Goal: Check status

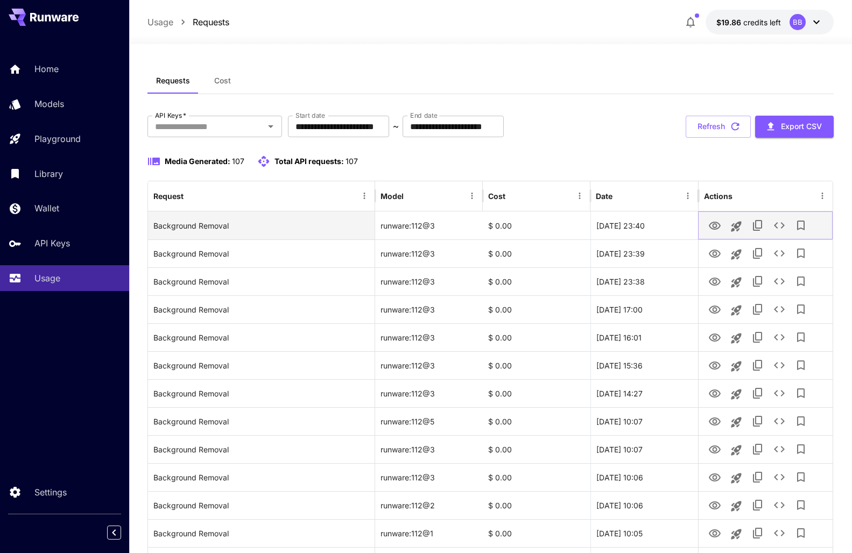
click at [716, 229] on icon "View" at bounding box center [715, 226] width 12 height 8
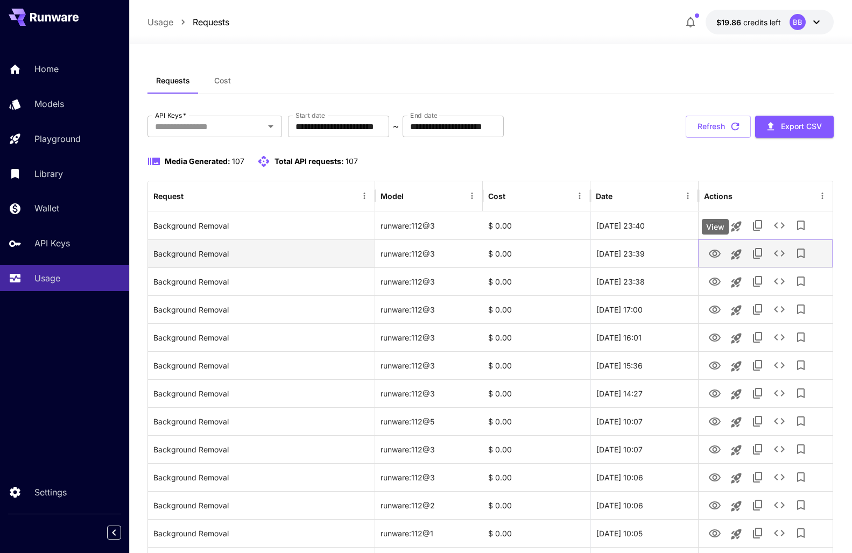
click at [718, 255] on icon "View" at bounding box center [715, 254] width 12 height 8
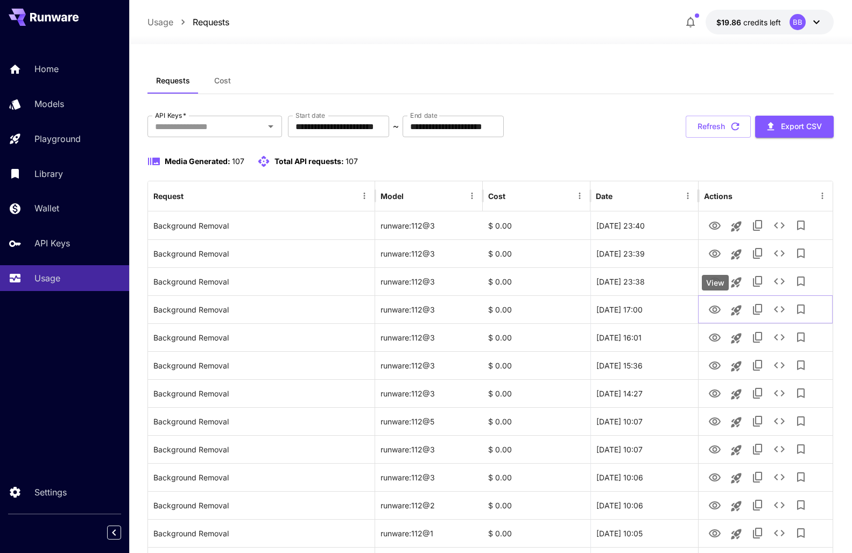
click at [711, 284] on div "View" at bounding box center [715, 283] width 27 height 16
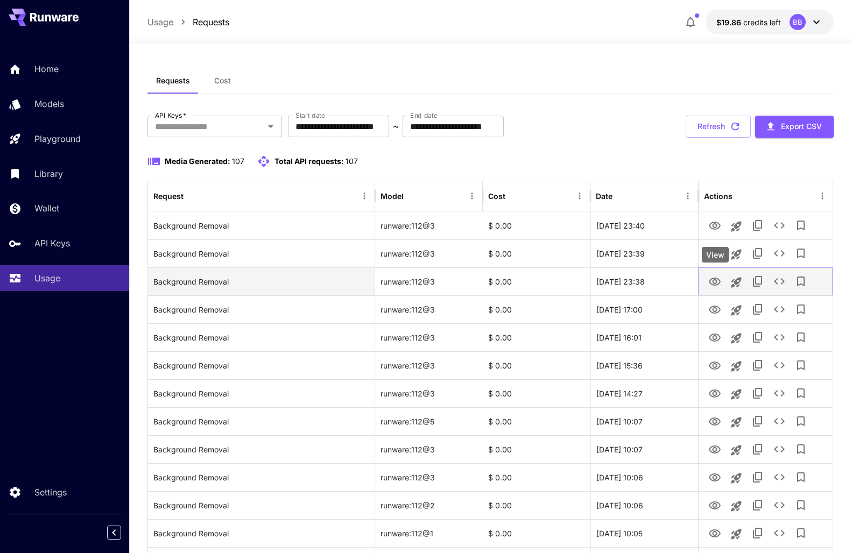
click at [716, 281] on icon "View" at bounding box center [714, 282] width 13 height 13
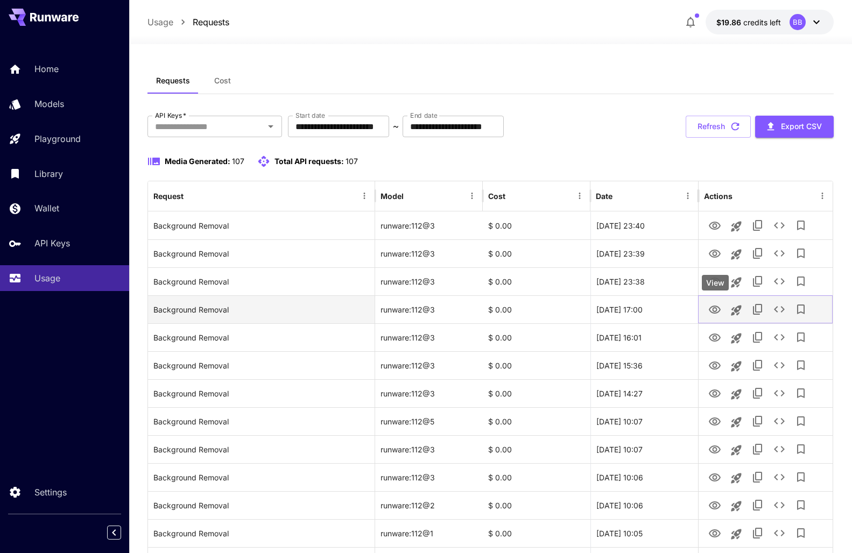
click at [715, 309] on icon "View" at bounding box center [714, 310] width 13 height 13
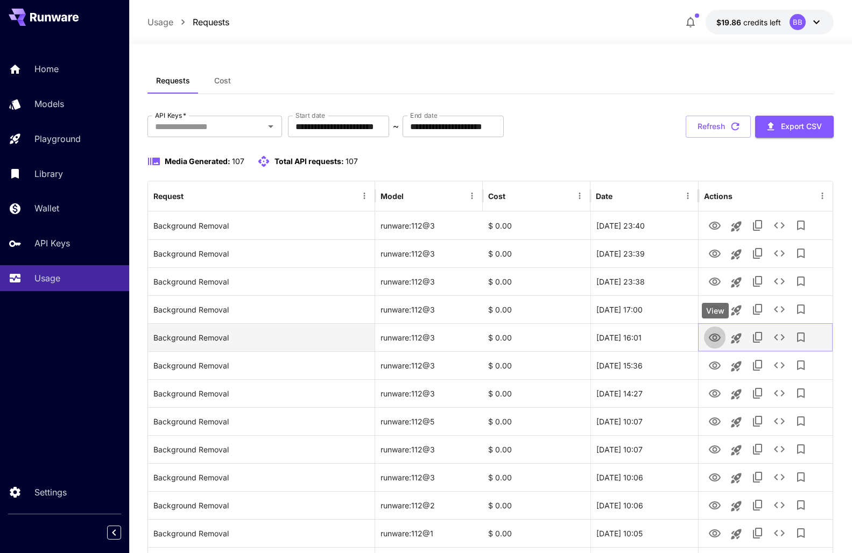
click at [715, 341] on icon "View" at bounding box center [715, 338] width 12 height 8
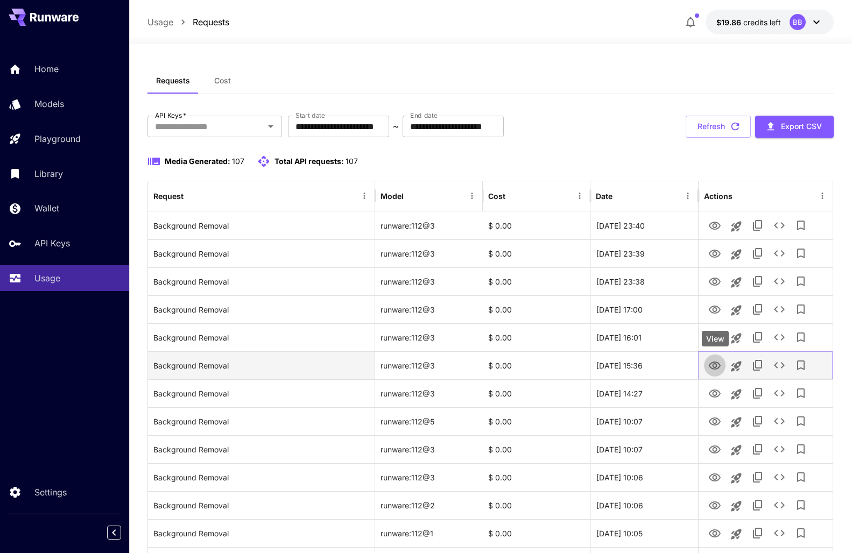
click at [716, 367] on icon "View" at bounding box center [715, 366] width 12 height 8
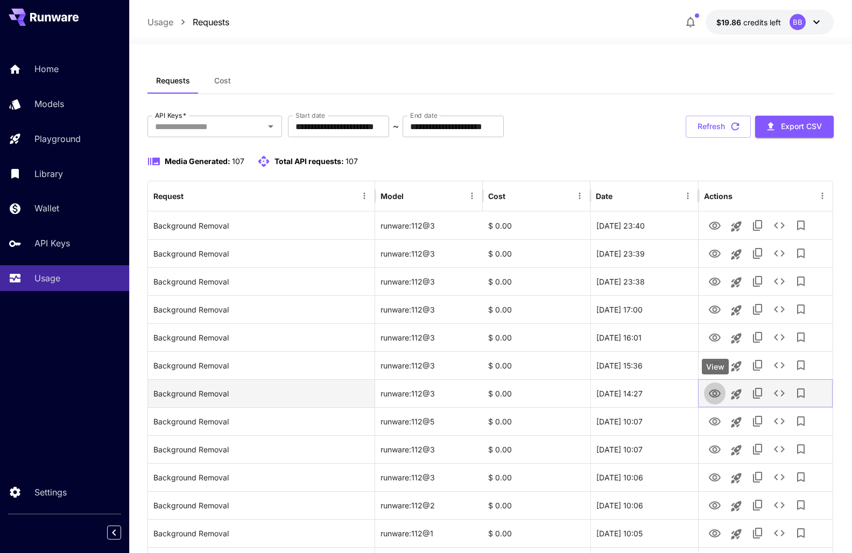
click at [718, 395] on icon "View" at bounding box center [714, 394] width 13 height 13
